Goal: Task Accomplishment & Management: Complete application form

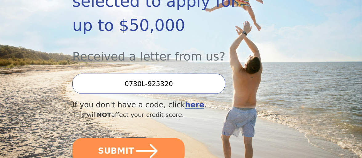
scroll to position [161, 0]
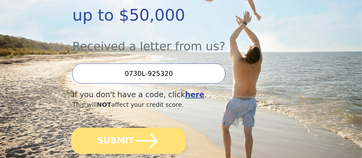
click at [113, 128] on button "SUBMIT" at bounding box center [129, 141] width 115 height 26
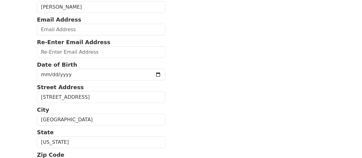
scroll to position [84, 0]
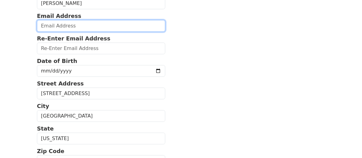
click at [69, 32] on input "email" at bounding box center [101, 26] width 129 height 12
type input "[EMAIL_ADDRESS][DOMAIN_NAME]"
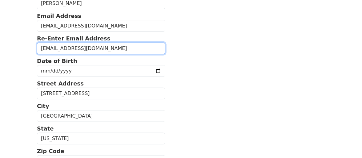
type input "sandybrooks@gmail.com"
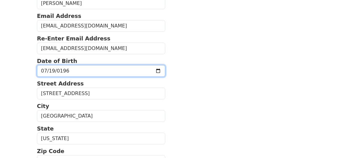
type input "1960-07-19"
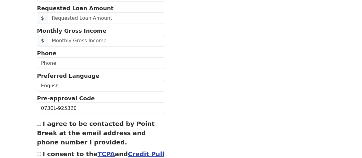
scroll to position [251, 0]
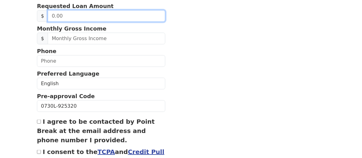
click at [64, 22] on input "text" at bounding box center [107, 16] width 118 height 12
type input "20,000.00"
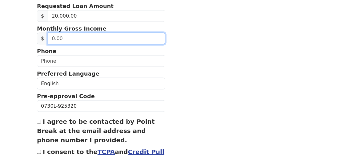
click at [83, 44] on input "text" at bounding box center [107, 39] width 118 height 12
type input "80,000.00"
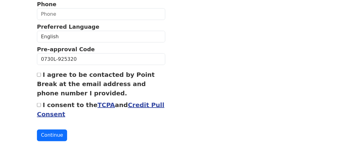
scroll to position [310, 0]
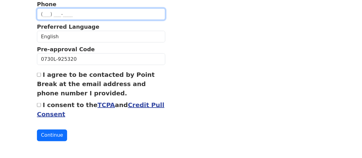
click at [54, 20] on input "text" at bounding box center [101, 14] width 129 height 12
type input "(352) 871-2422"
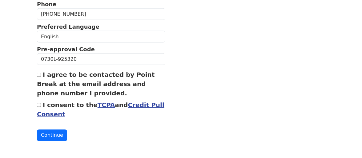
scroll to position [397, 0]
click at [40, 77] on div "I agree to be contacted by Point Break at the email address and phone number I …" at bounding box center [101, 84] width 129 height 28
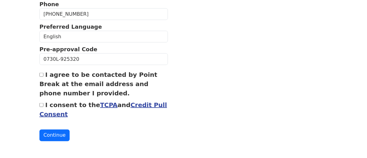
scroll to position [433, 0]
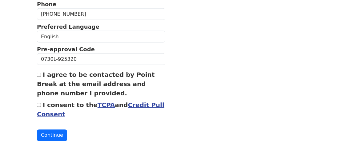
click at [115, 101] on link "TCPA" at bounding box center [107, 104] width 18 height 7
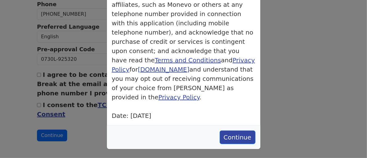
scroll to position [0, 0]
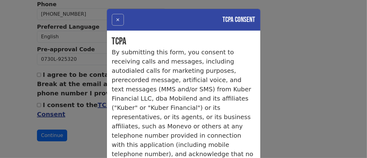
click at [122, 26] on button "×" at bounding box center [118, 20] width 12 height 12
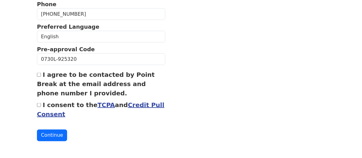
click at [41, 73] on input "I agree to be contacted by Point Break at the email address and phone number I …" at bounding box center [39, 75] width 4 height 4
checkbox input "true"
click at [58, 140] on button "Continue" at bounding box center [52, 135] width 30 height 12
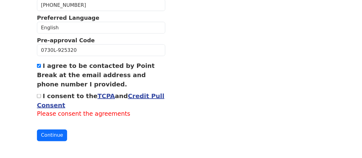
click at [58, 109] on link "Credit Pull Consent" at bounding box center [101, 100] width 128 height 17
